Goal: Connect with others: Connect with others

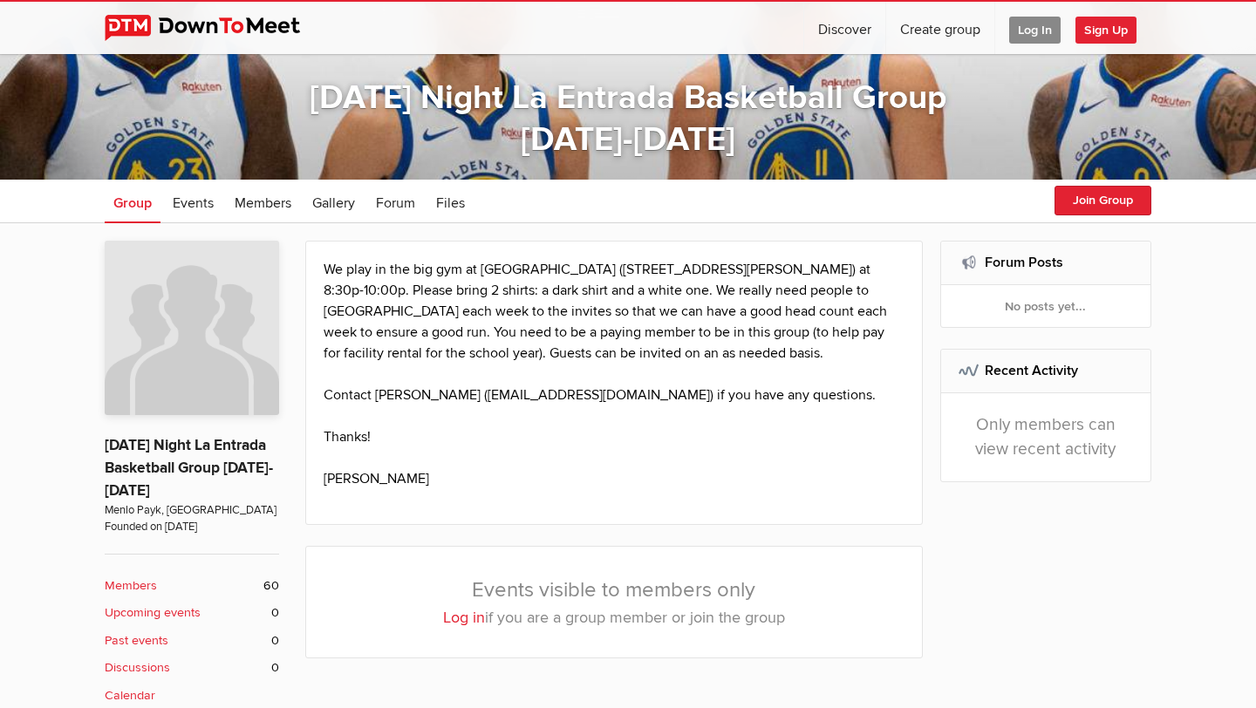
scroll to position [197, 0]
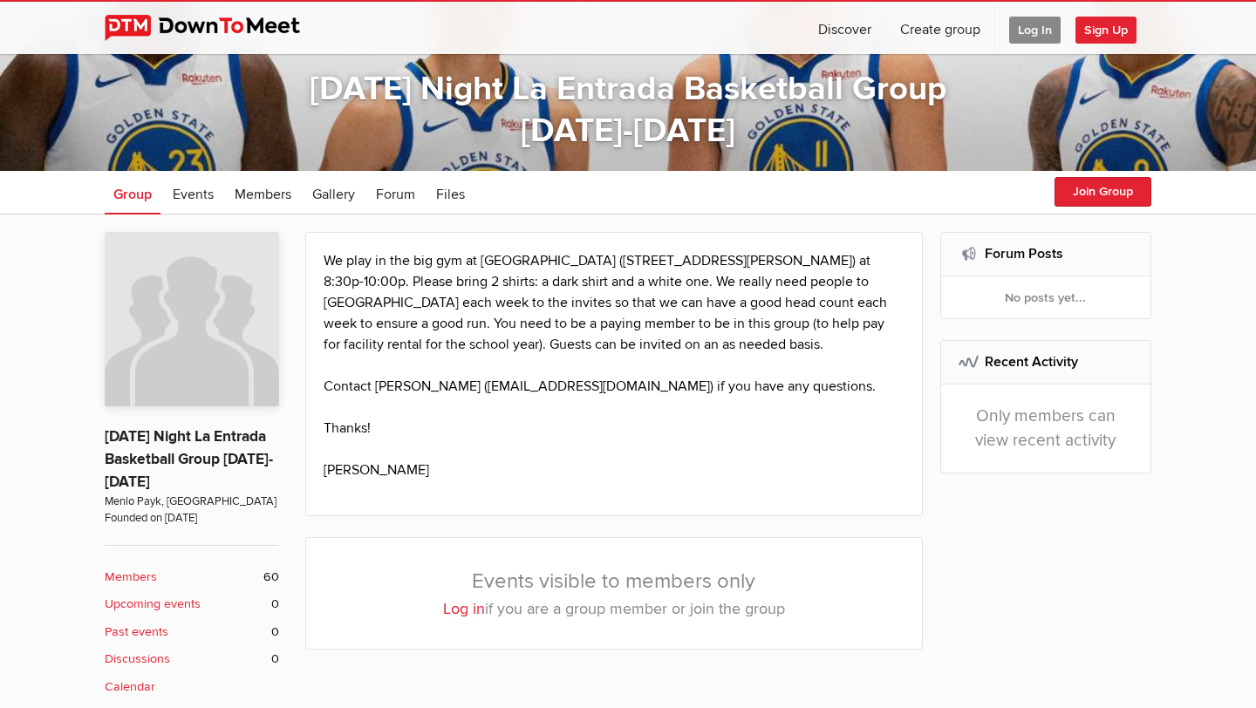
click at [142, 575] on b "Members" at bounding box center [131, 577] width 52 height 19
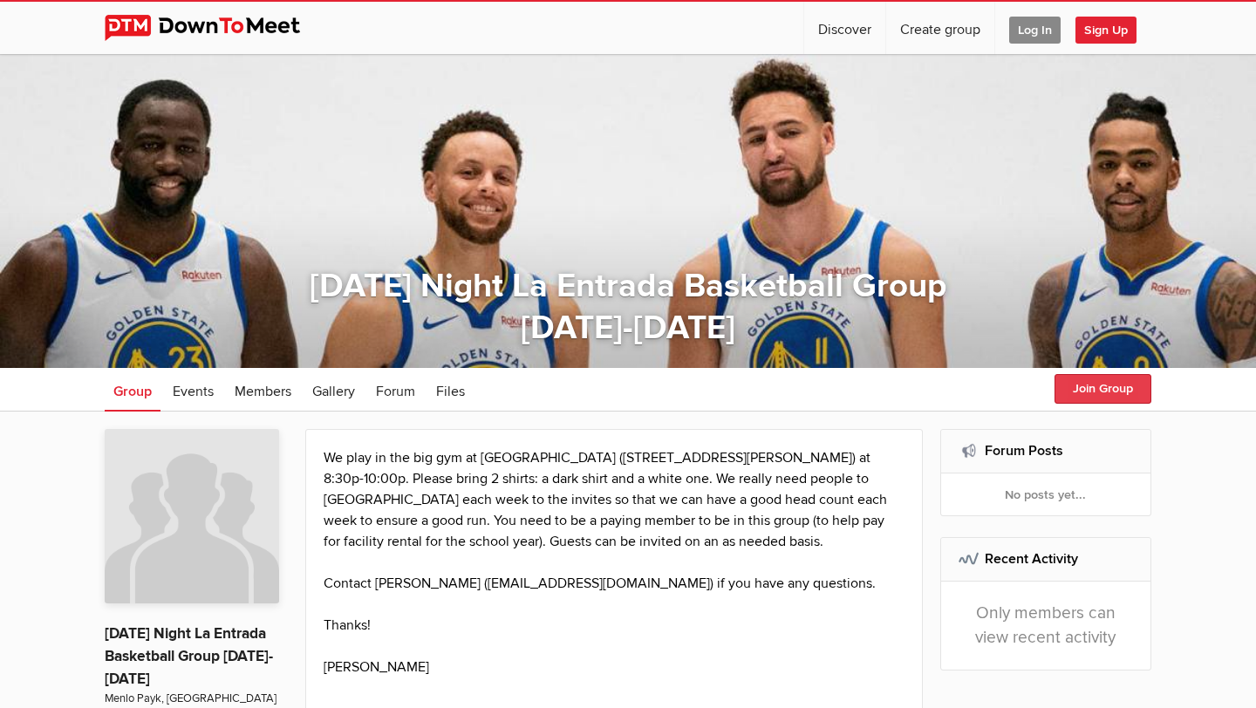
click at [1097, 391] on button "Join Group" at bounding box center [1103, 389] width 97 height 30
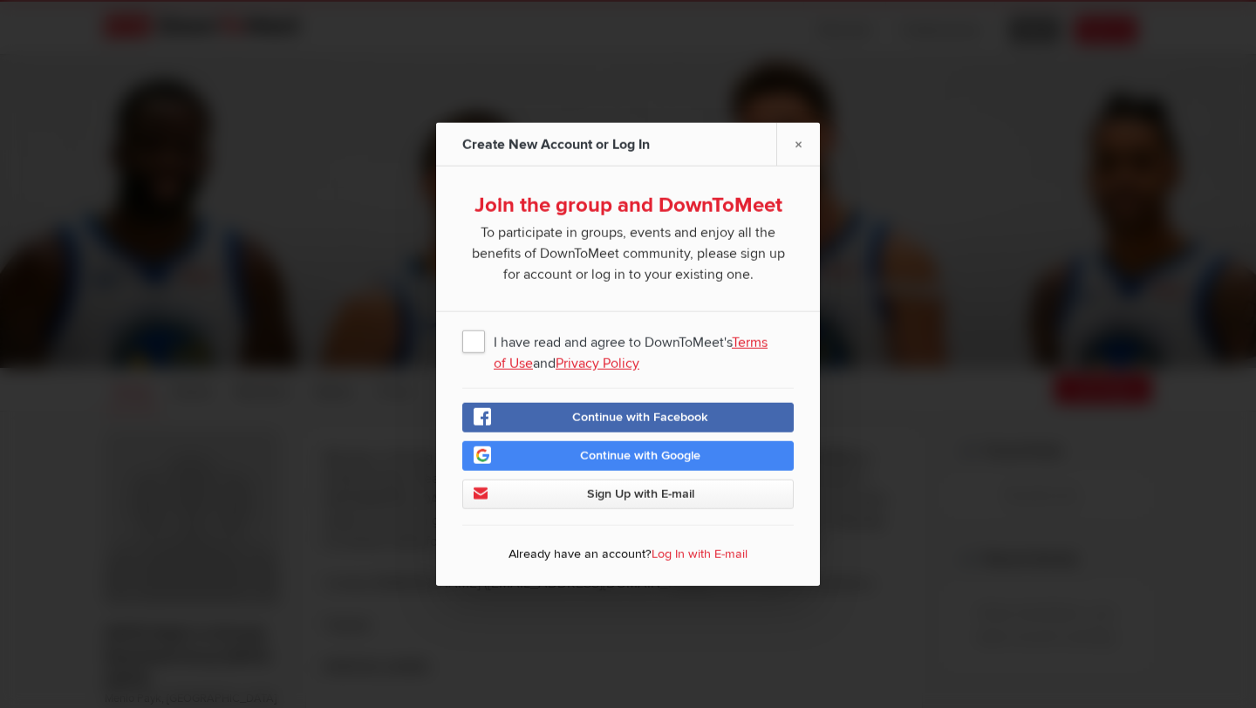
click at [482, 346] on span "I have read and agree to DownToMeet's Terms of Use and Privacy Policy" at bounding box center [628, 340] width 332 height 31
click at [0, 0] on input "I have read and agree to DownToMeet's Terms of Use and Privacy Policy" at bounding box center [0, 0] width 0 height 0
click at [583, 496] on link "Sign Up with E-mail" at bounding box center [628, 495] width 332 height 30
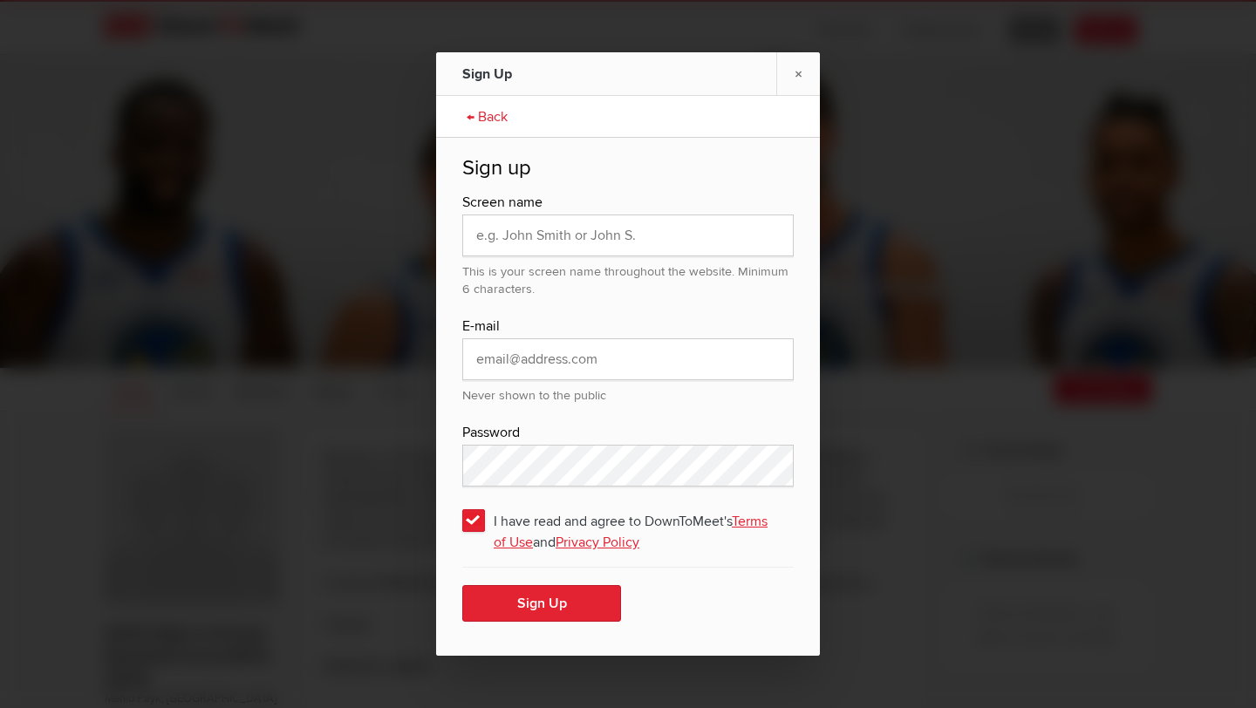
click at [474, 116] on link "← Back" at bounding box center [487, 115] width 58 height 44
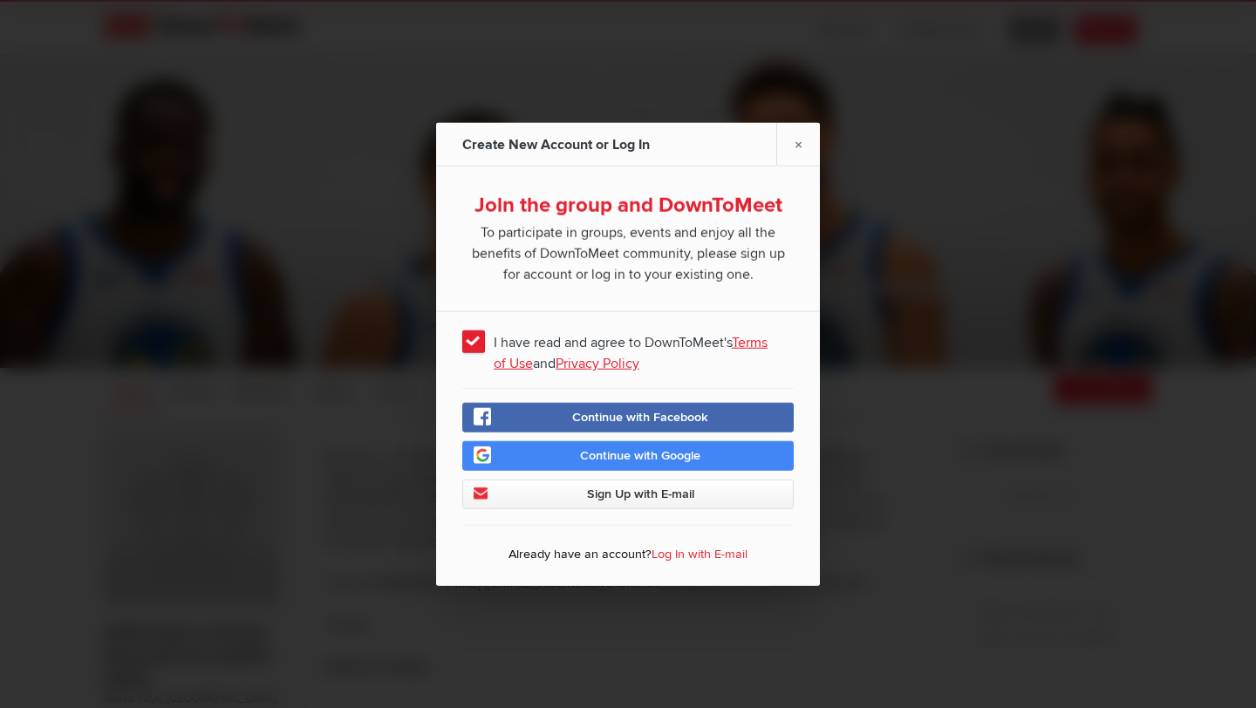
click at [678, 554] on link "Log In with E-mail" at bounding box center [700, 554] width 96 height 15
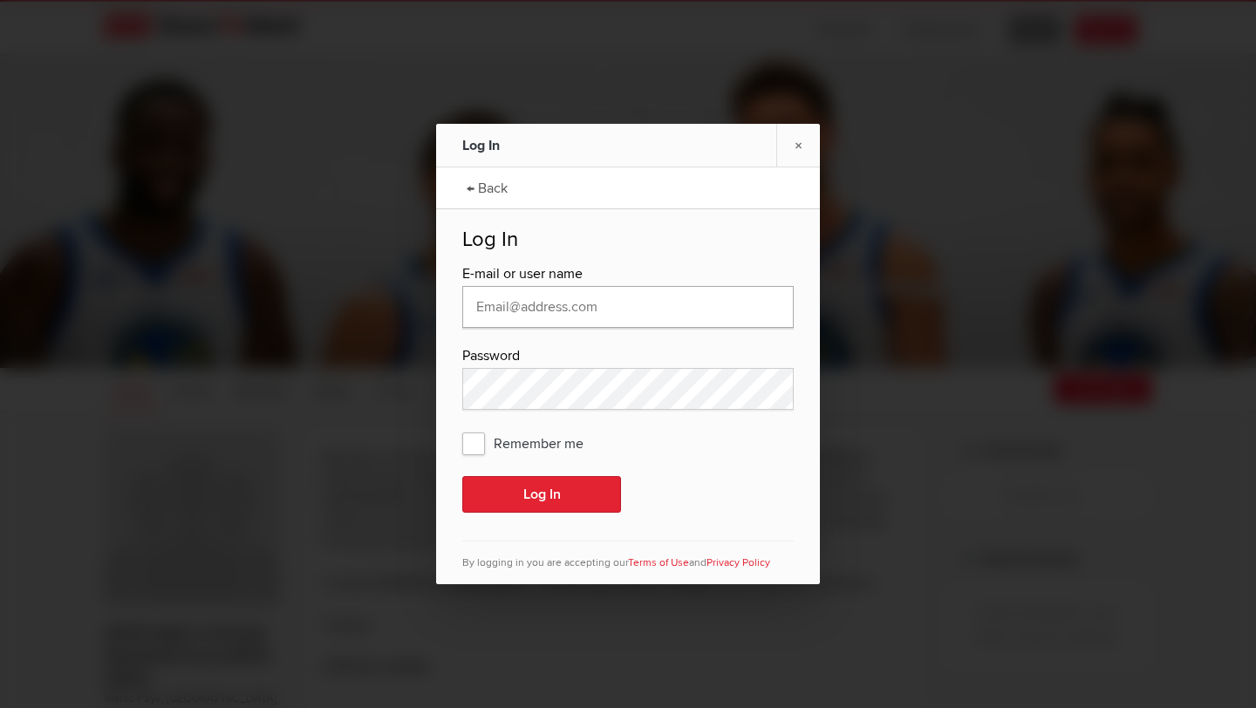
click at [573, 311] on input "text" at bounding box center [628, 307] width 332 height 42
type input "[EMAIL_ADDRESS][DOMAIN_NAME]"
click at [475, 444] on span "Remember me" at bounding box center [531, 442] width 139 height 31
click at [0, 0] on input "Remember me" at bounding box center [0, 0] width 0 height 0
click at [512, 494] on button "Log In" at bounding box center [541, 494] width 159 height 37
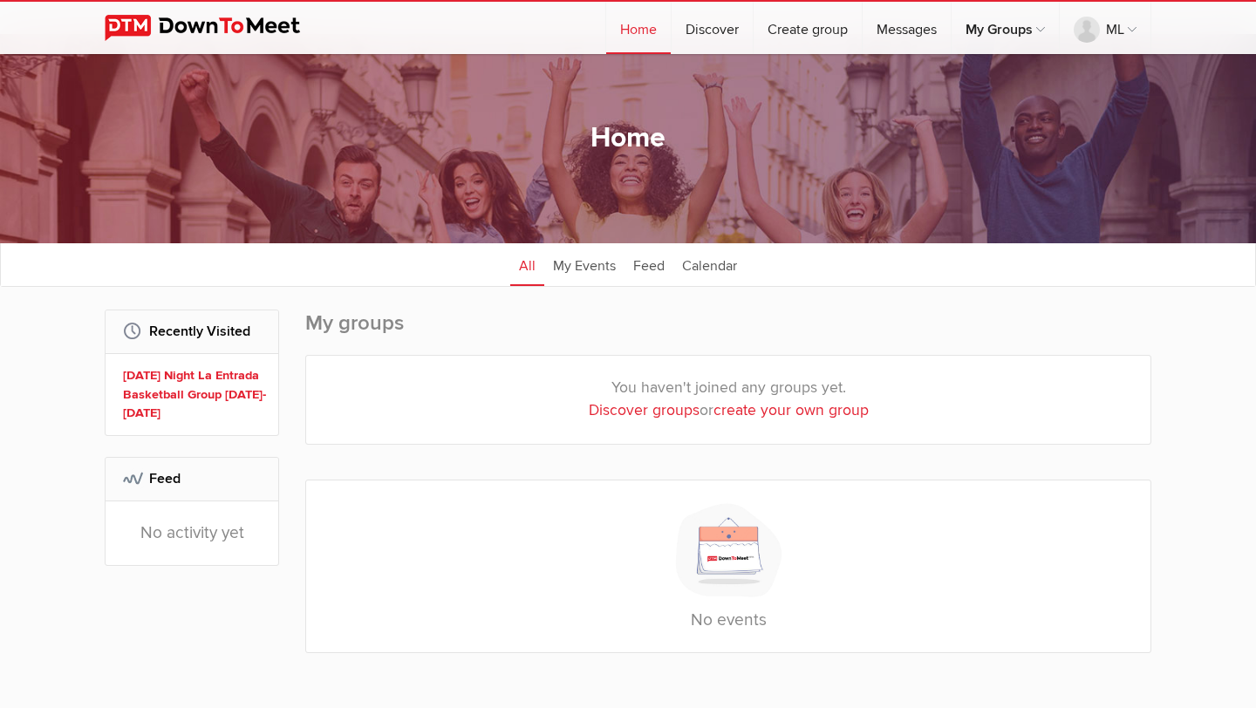
scroll to position [24, 0]
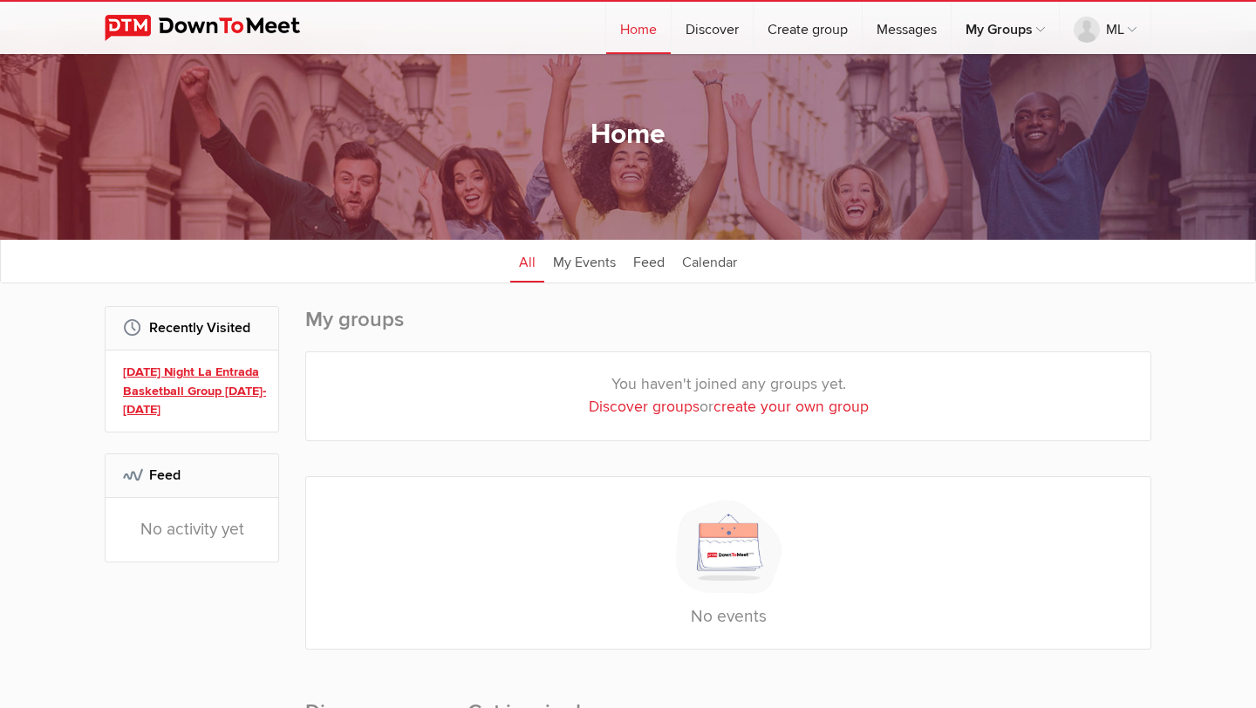
click at [174, 393] on link "[DATE] Night La Entrada Basketball Group [DATE]-[DATE]" at bounding box center [194, 391] width 143 height 57
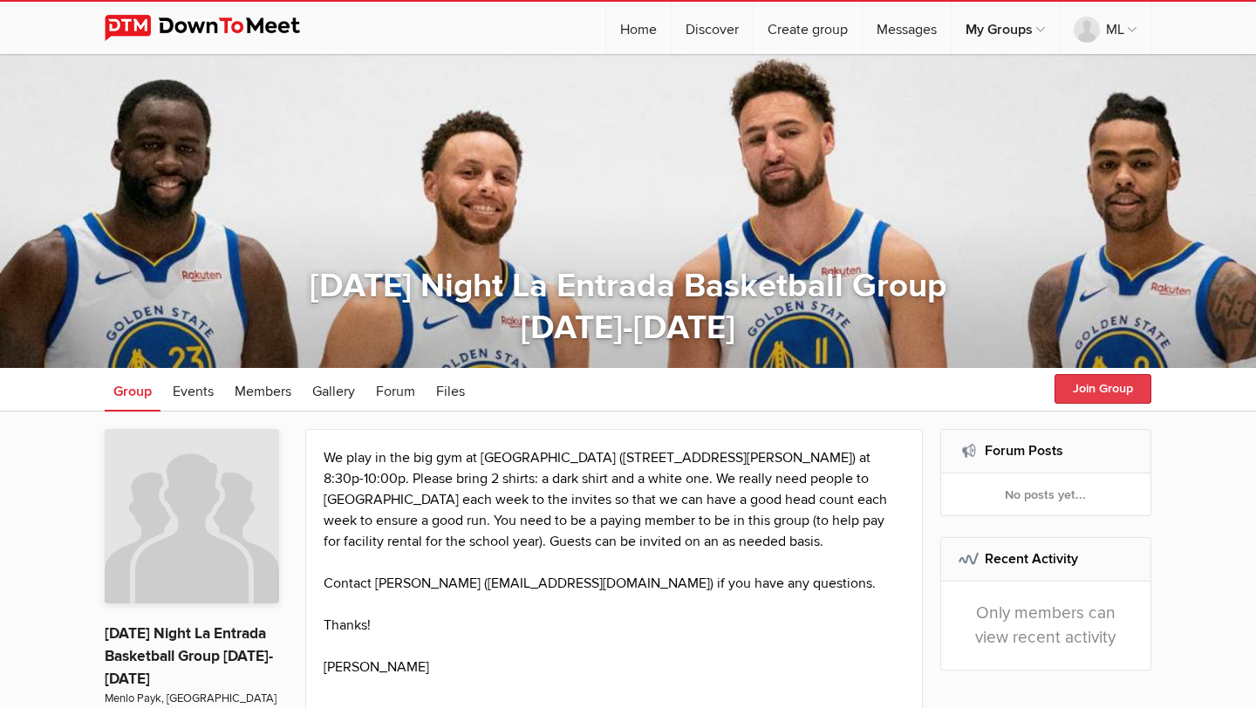
click at [1103, 386] on button "Join Group" at bounding box center [1103, 389] width 97 height 30
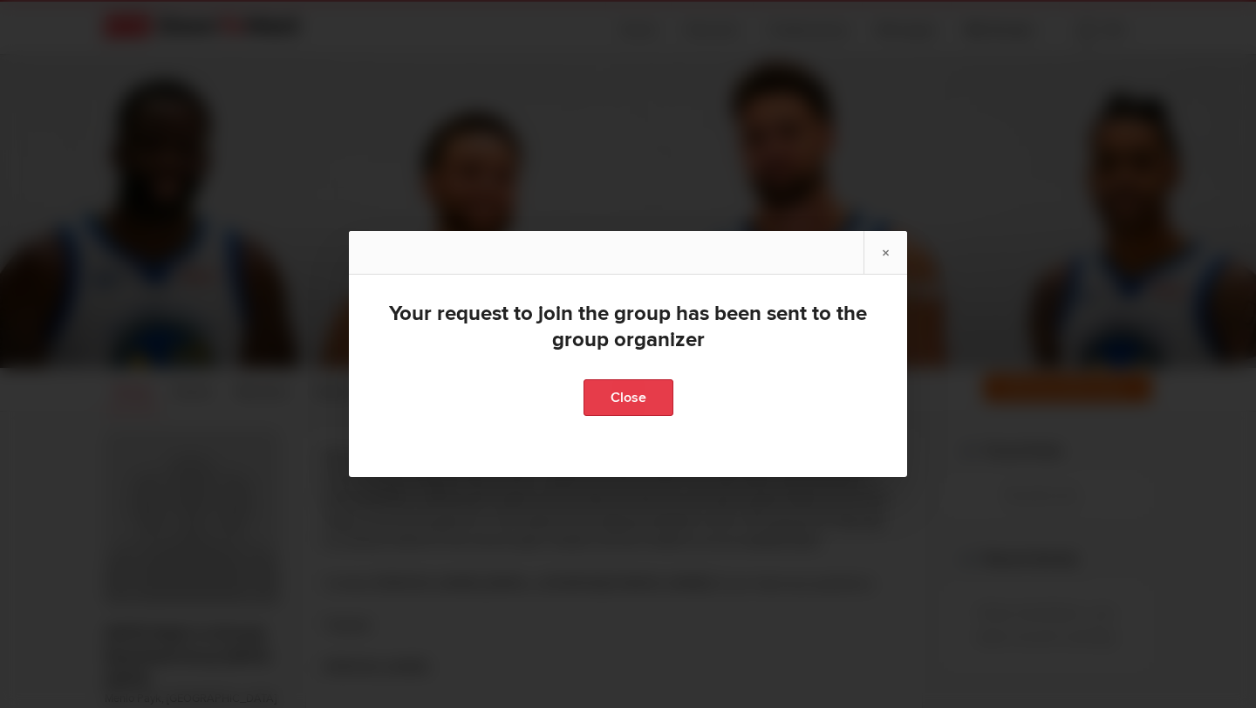
click at [646, 401] on link "Close" at bounding box center [629, 397] width 90 height 37
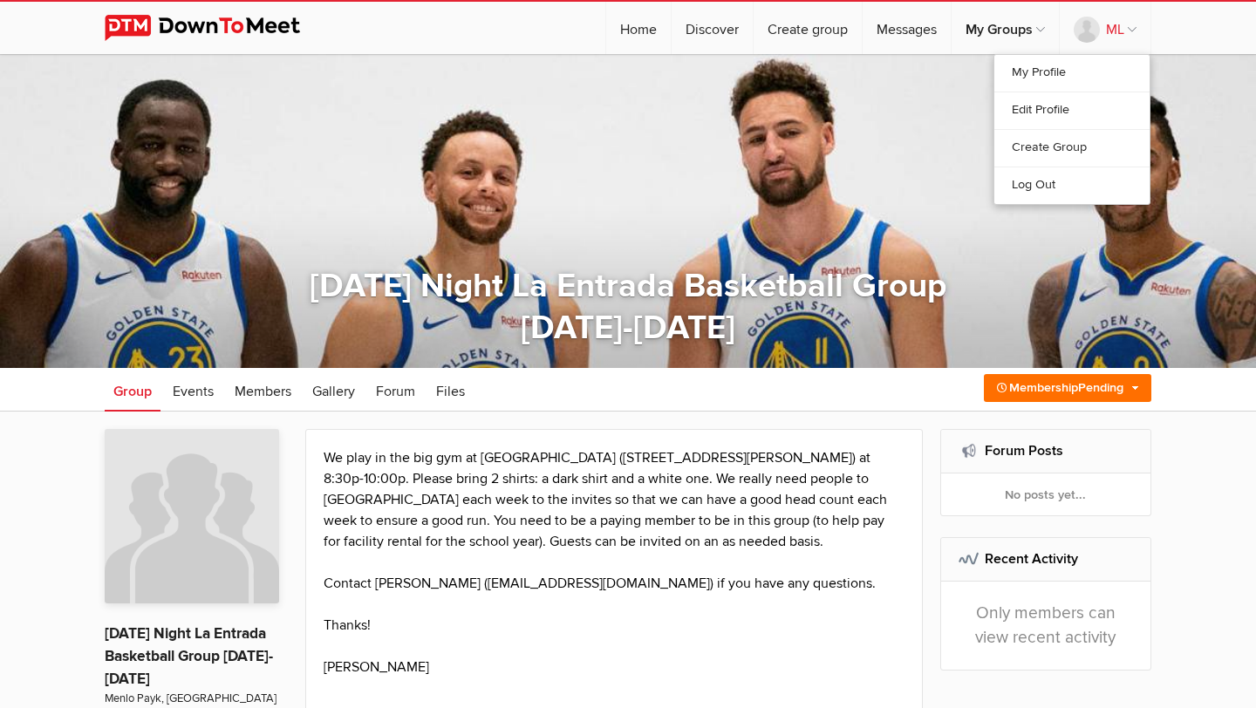
click at [1133, 24] on link "ML" at bounding box center [1105, 28] width 91 height 52
click at [1077, 78] on link "My Profile" at bounding box center [1072, 73] width 155 height 37
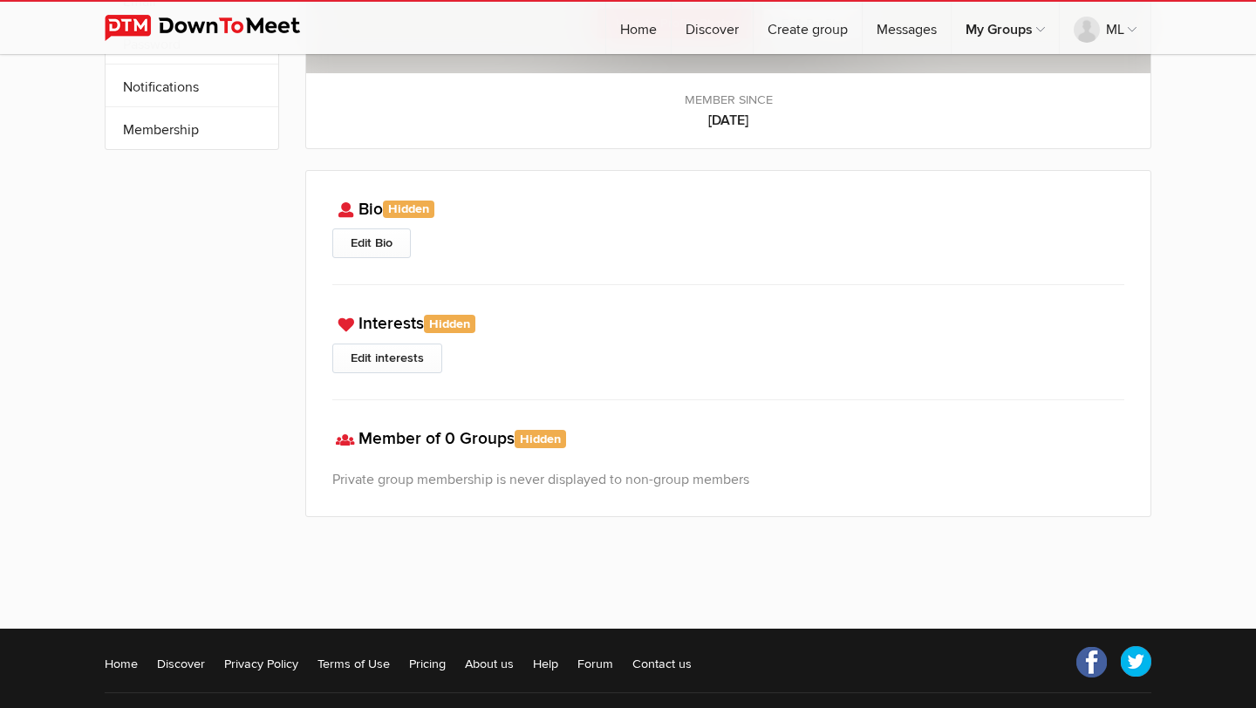
scroll to position [284, 0]
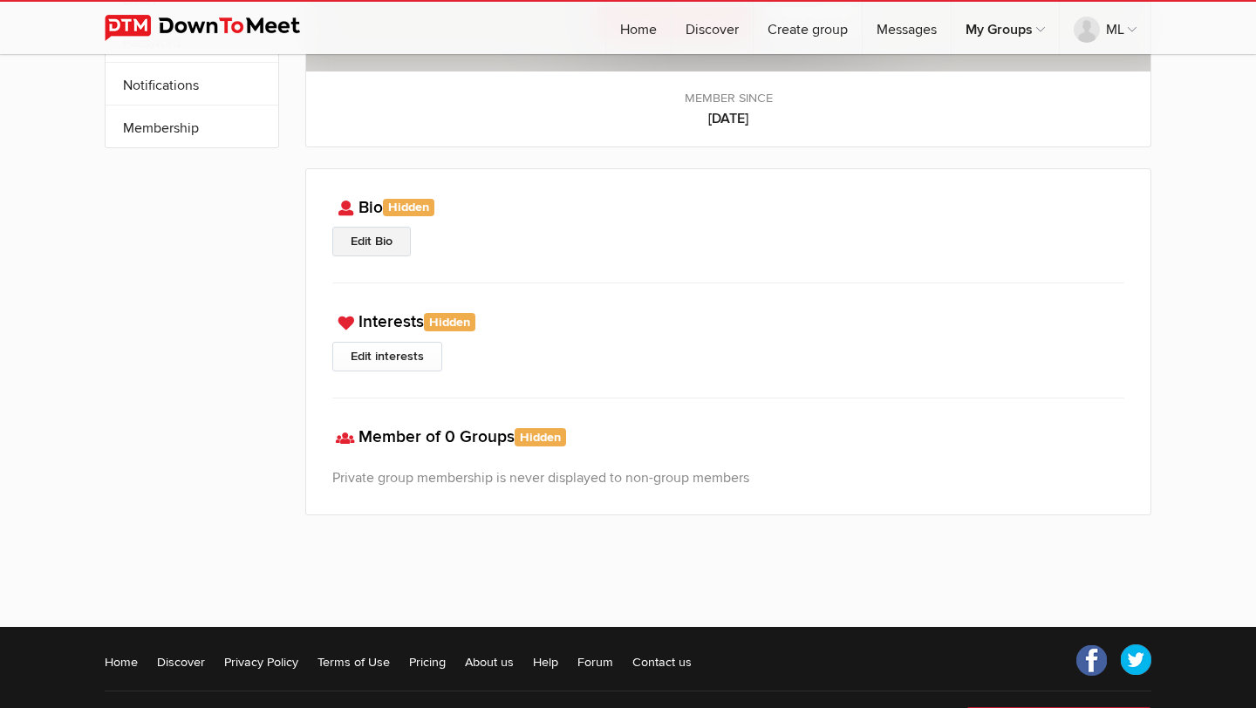
click at [396, 249] on link "Edit Bio" at bounding box center [371, 242] width 79 height 30
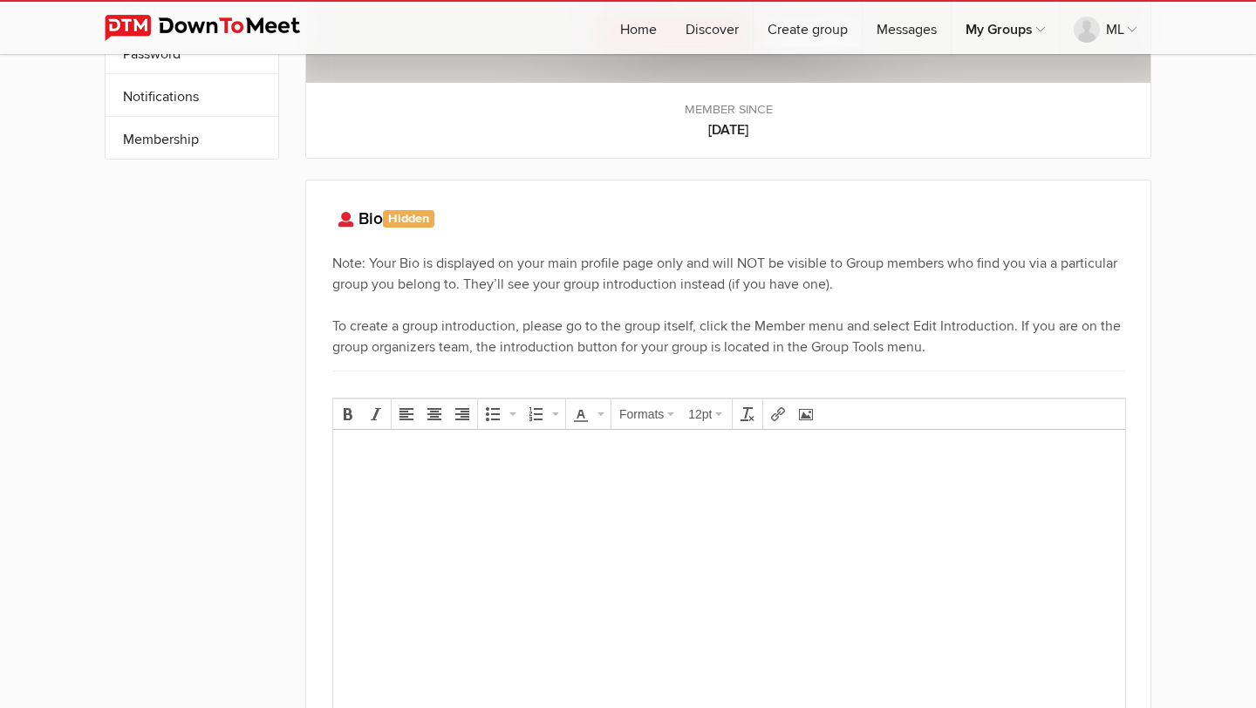
scroll to position [0, 0]
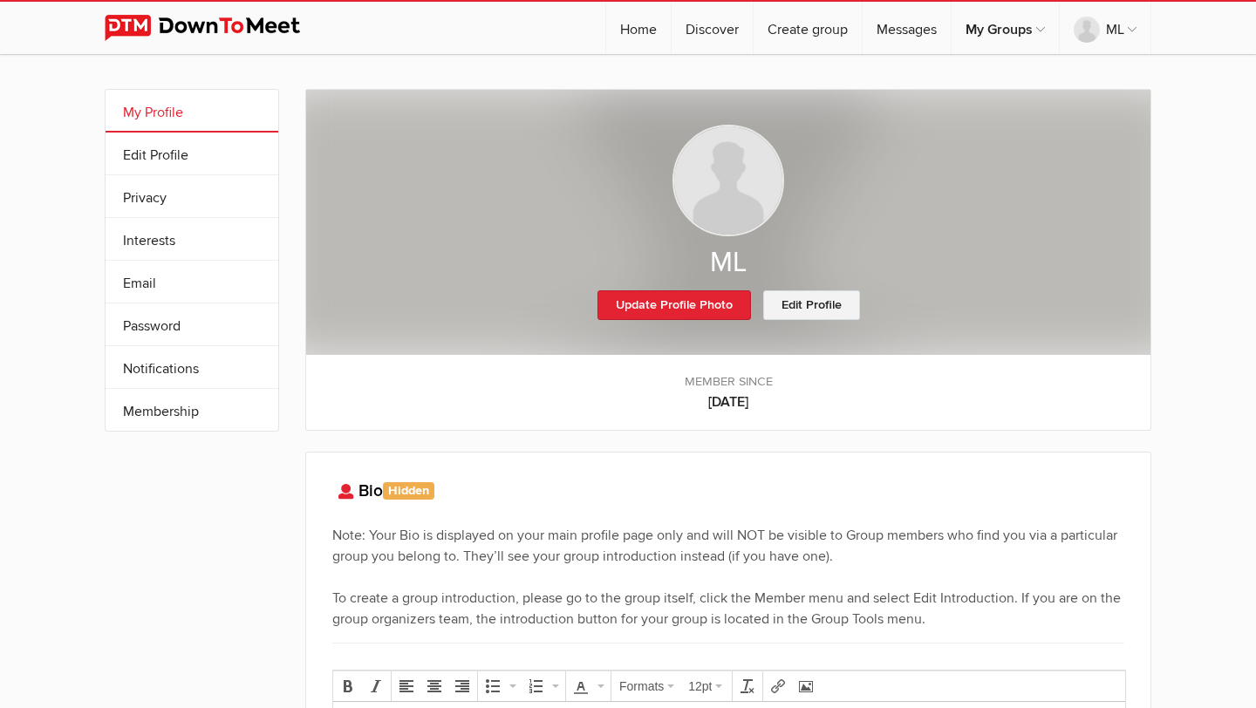
click at [834, 306] on link "Edit Profile" at bounding box center [811, 306] width 97 height 30
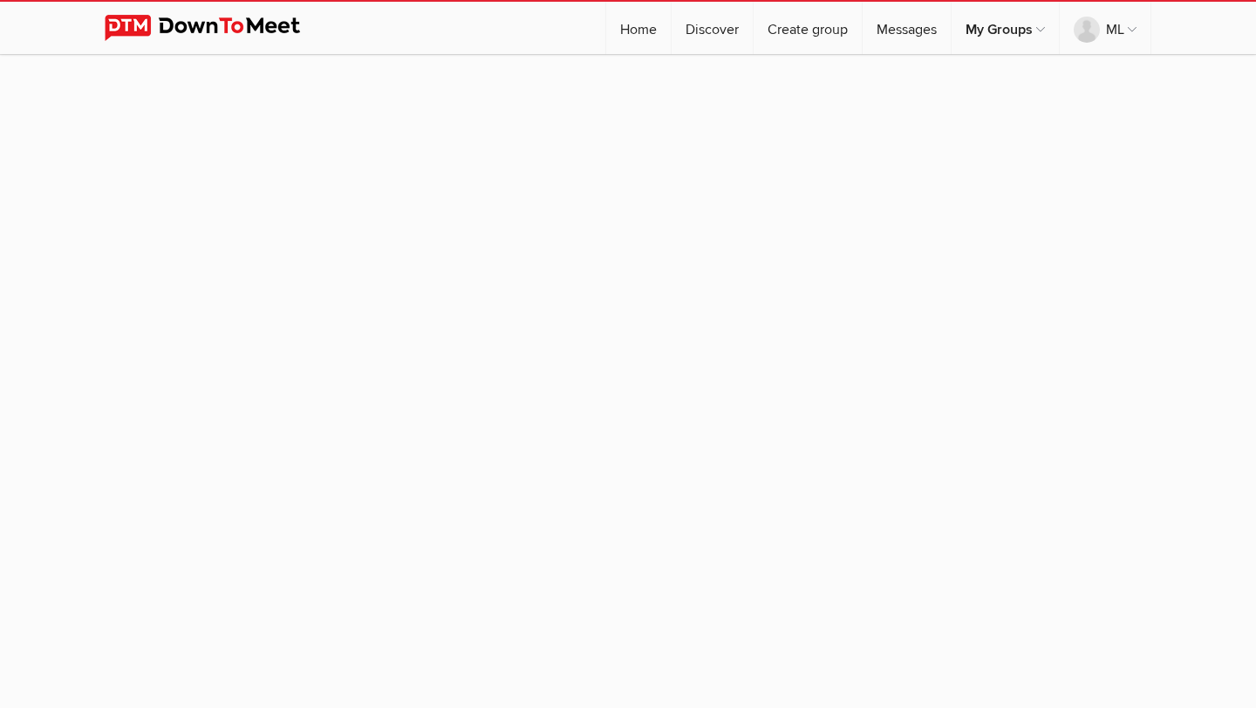
select select
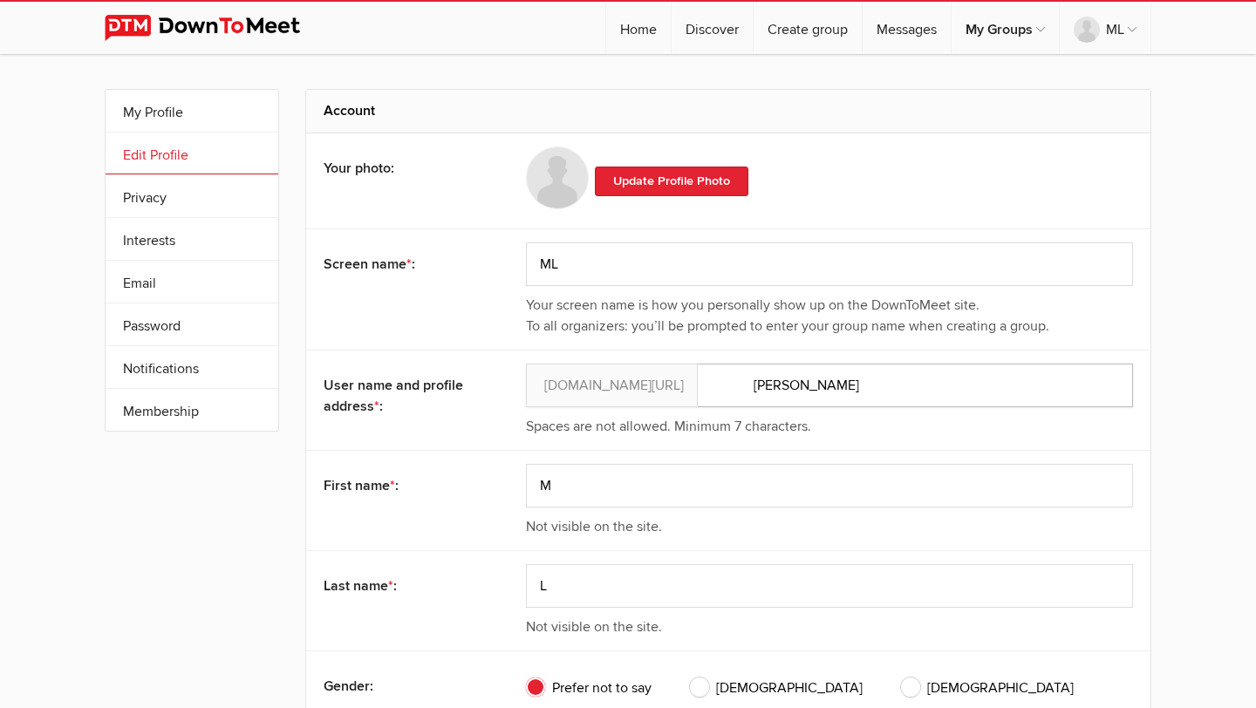
click at [797, 392] on input "MichaelL" at bounding box center [829, 386] width 607 height 44
